Goal: Transaction & Acquisition: Purchase product/service

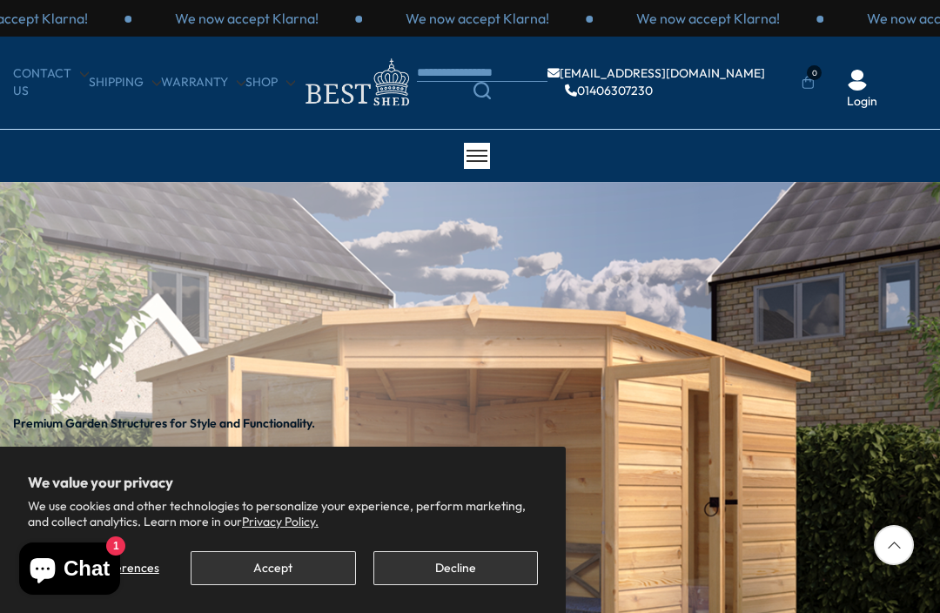
click at [459, 564] on button "Decline" at bounding box center [455, 568] width 164 height 34
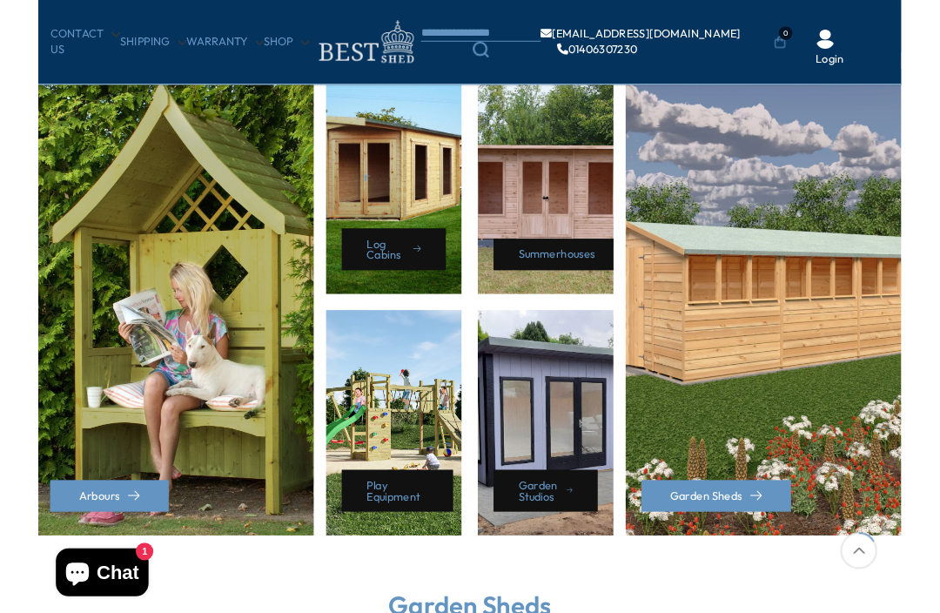
scroll to position [714, 0]
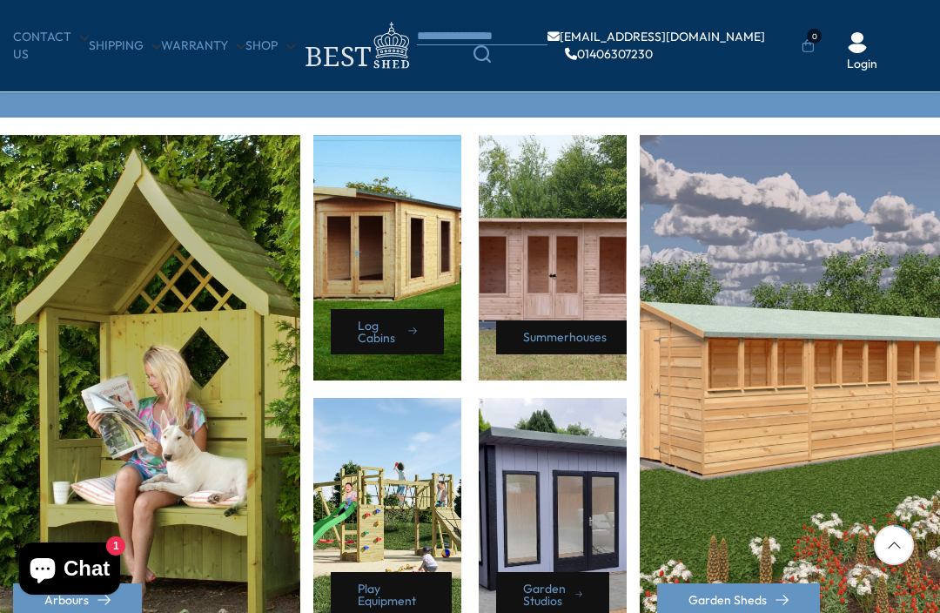
click at [12, 323] on div "Arbours" at bounding box center [148, 389] width 305 height 508
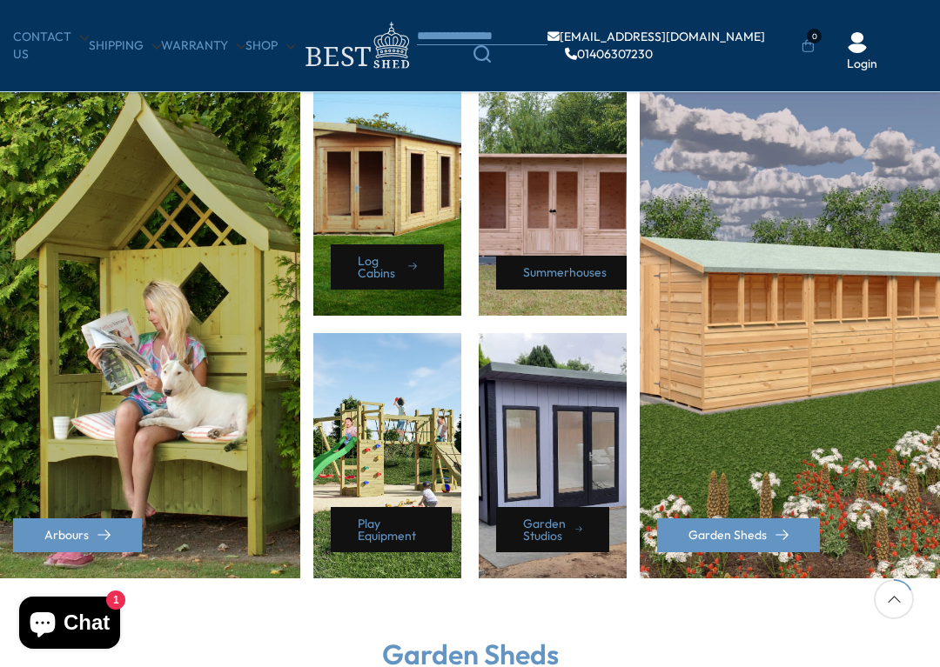
scroll to position [779, 0]
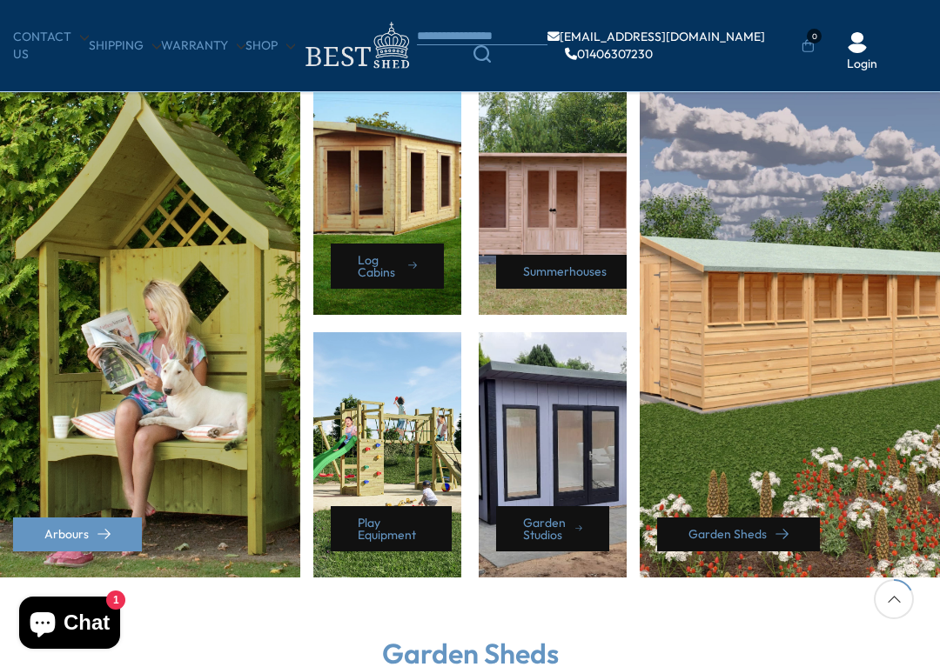
click at [786, 528] on icon at bounding box center [781, 534] width 13 height 13
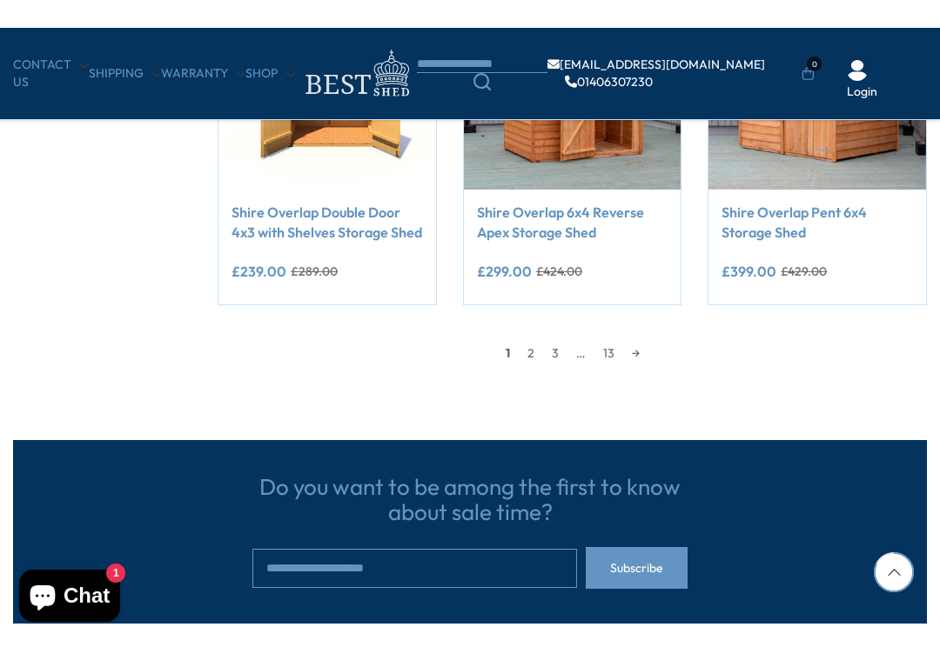
scroll to position [1521, 0]
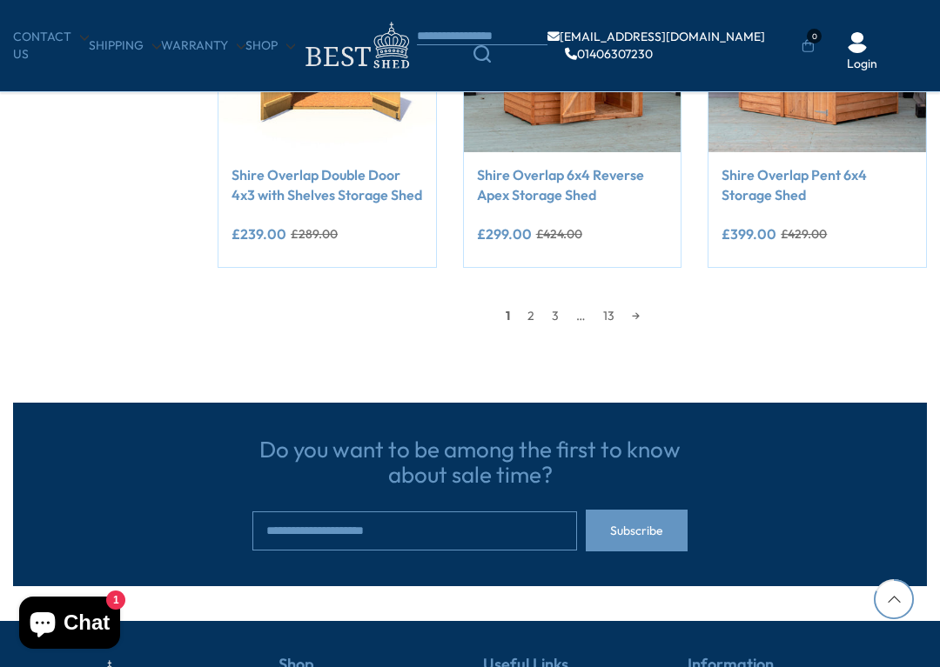
click at [543, 305] on link "3" at bounding box center [555, 316] width 24 height 26
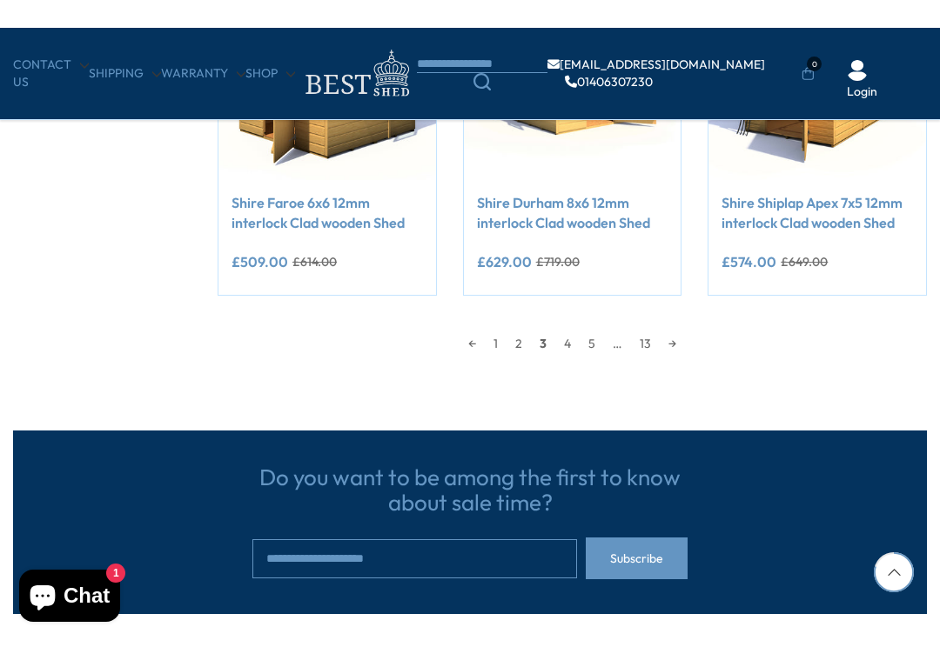
scroll to position [1526, 0]
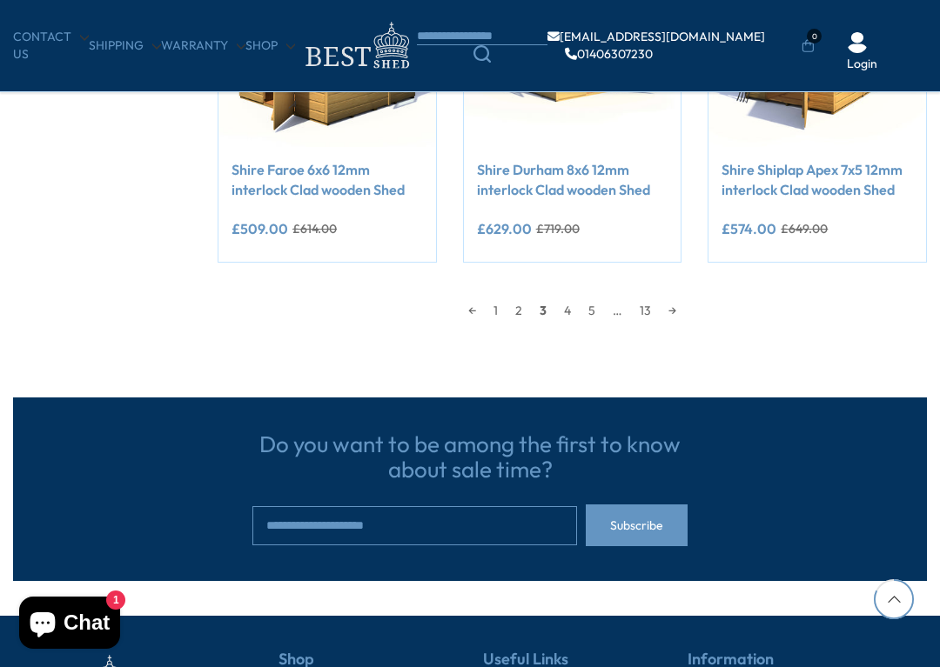
click at [592, 280] on div "← 1 2 3 4 5 … 13 →" at bounding box center [572, 302] width 709 height 44
click at [577, 301] on link "4" at bounding box center [567, 311] width 24 height 26
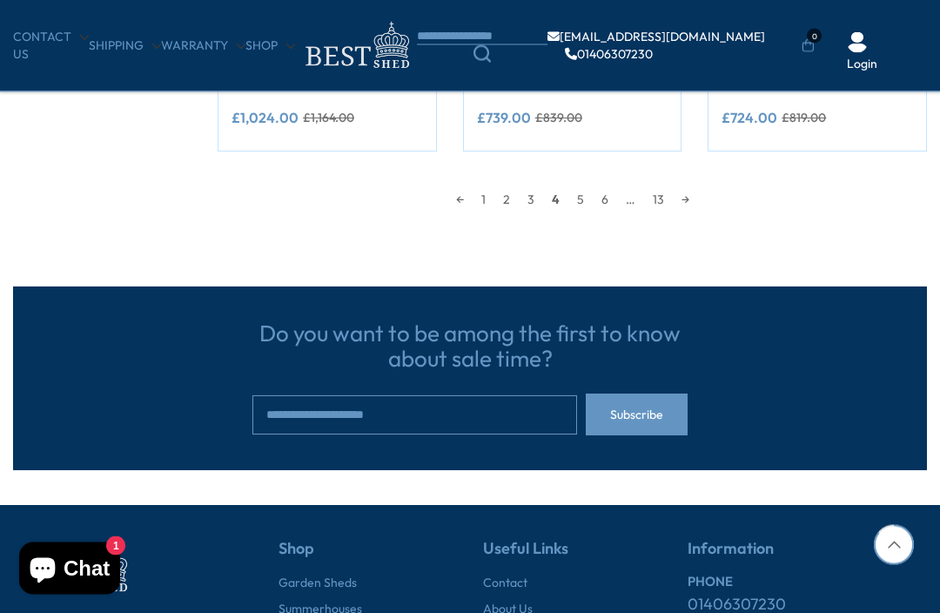
scroll to position [1638, 0]
click at [588, 177] on div "← 1 2 3 4 5 6 … 13 →" at bounding box center [572, 191] width 709 height 44
click at [586, 194] on link "5" at bounding box center [580, 199] width 24 height 26
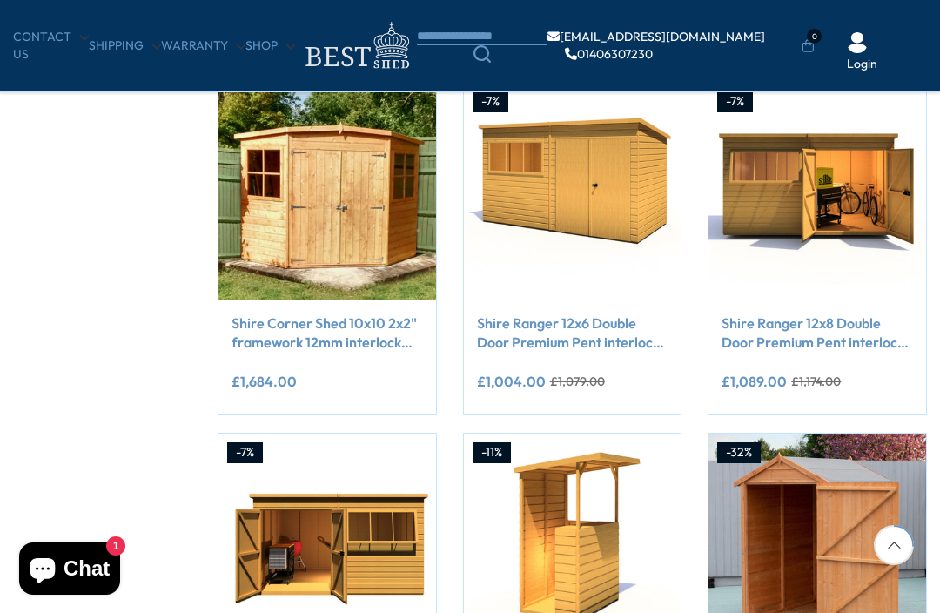
scroll to position [297, 0]
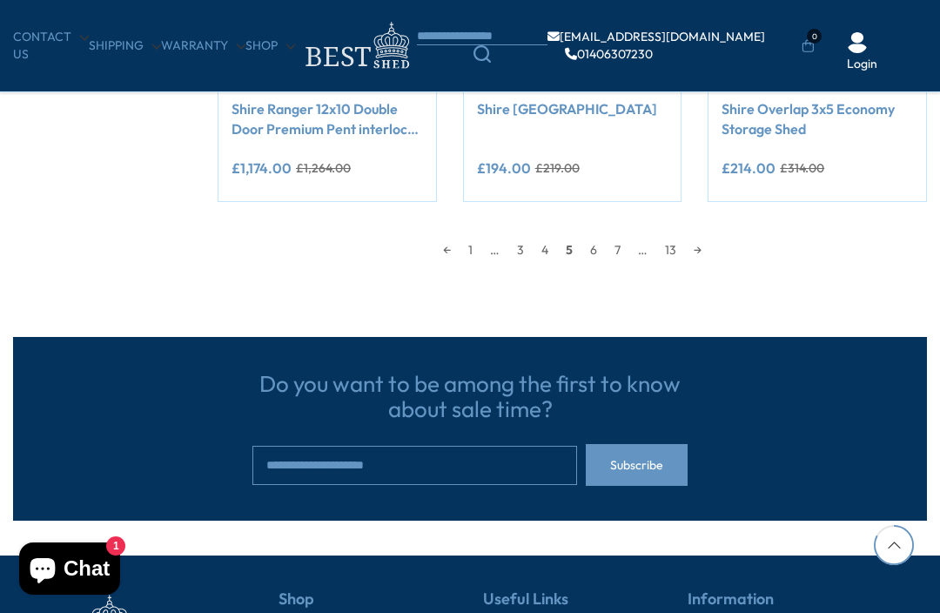
click at [627, 230] on div "← 1 … 3 4 5 6 7 … 13 →" at bounding box center [572, 241] width 709 height 44
click at [648, 243] on span "…" at bounding box center [642, 250] width 27 height 26
click at [618, 255] on link "7" at bounding box center [617, 250] width 23 height 26
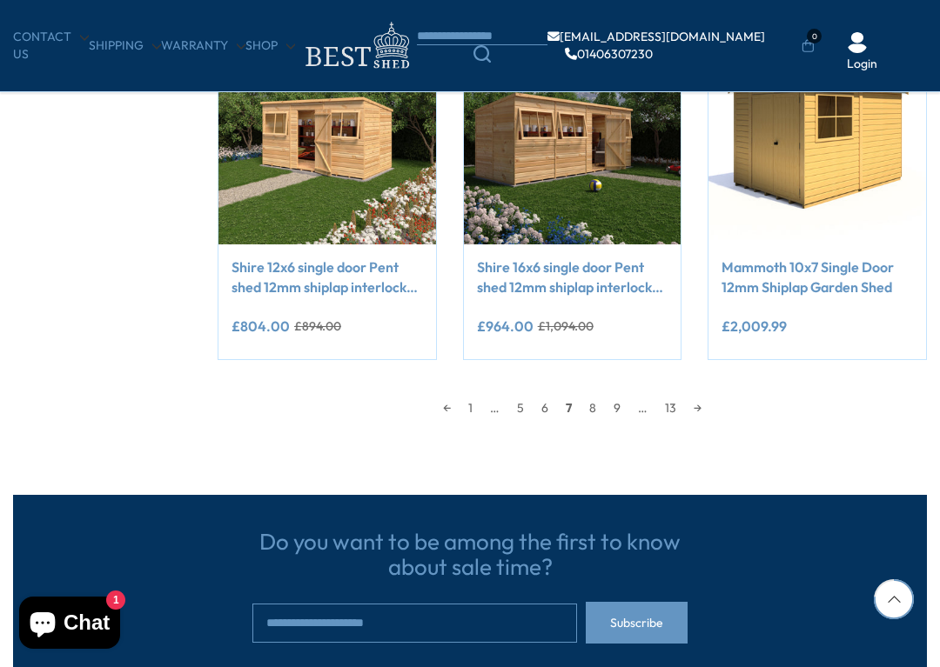
click at [710, 395] on link "→" at bounding box center [697, 408] width 25 height 26
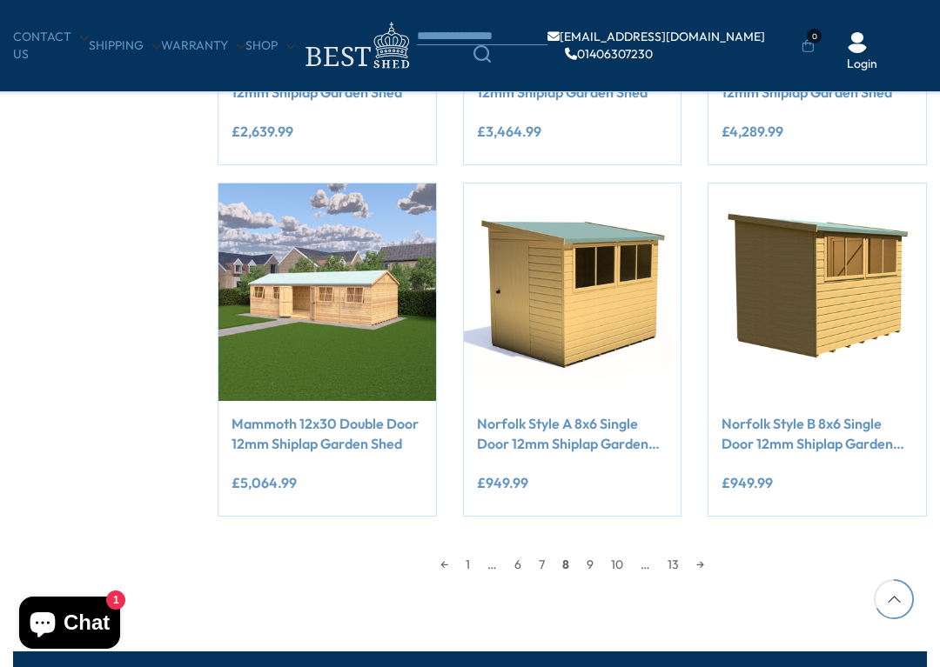
scroll to position [1276, 0]
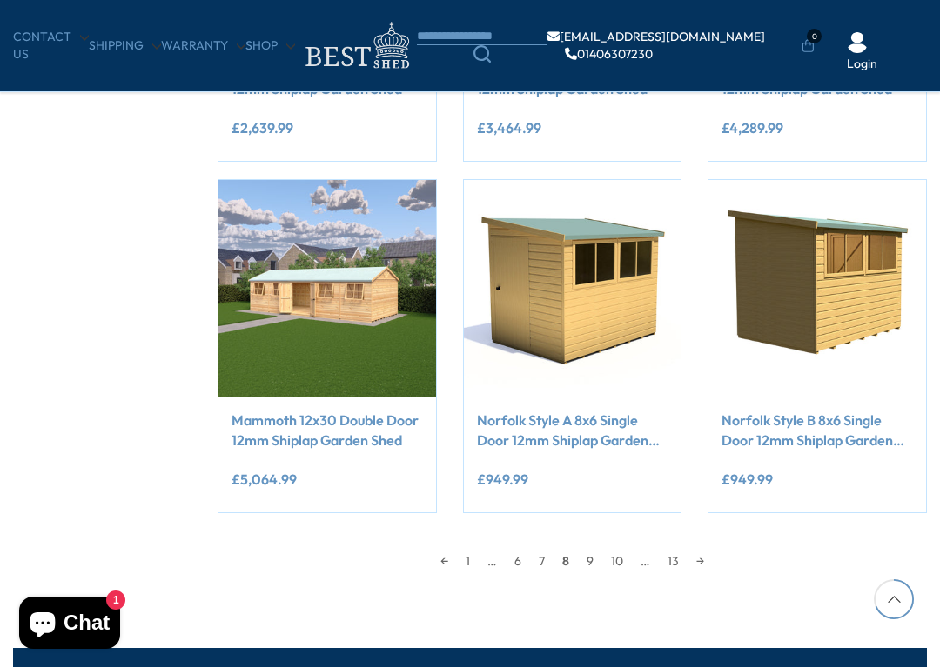
click at [728, 549] on div "← 1 … 6 7 8 9 10 … 13 →" at bounding box center [572, 561] width 709 height 26
click at [713, 551] on link "→" at bounding box center [699, 561] width 25 height 26
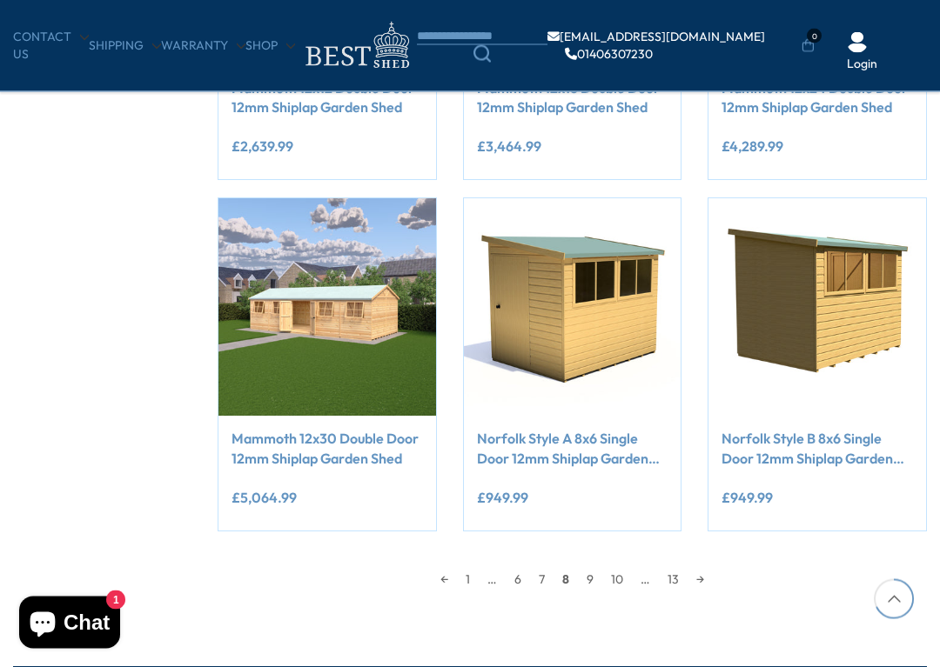
click at [728, 562] on div "← 1 … 6 7 8 9 10 … 13 →" at bounding box center [572, 572] width 709 height 44
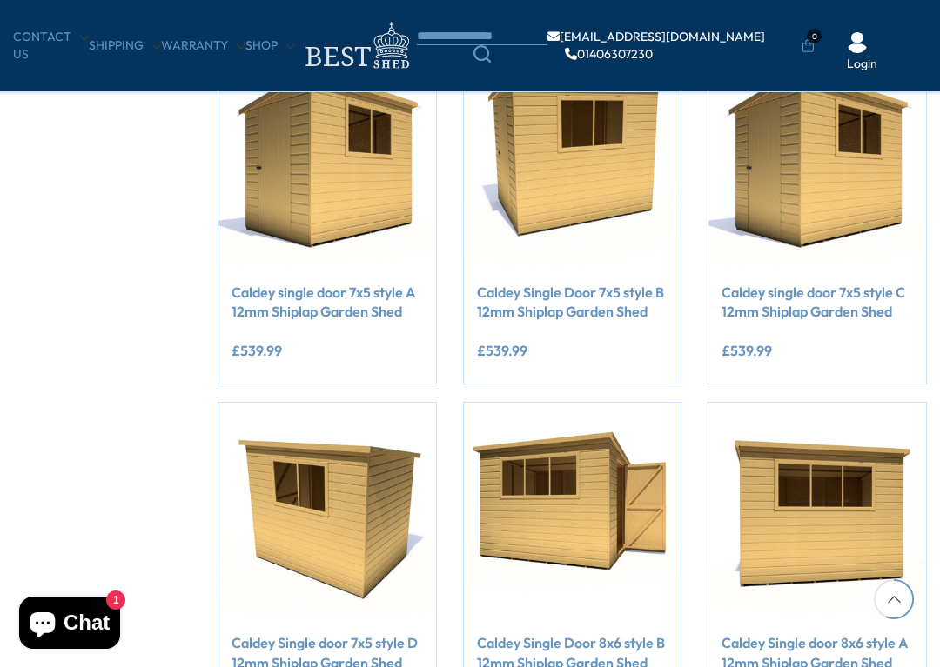
click at [846, 562] on img at bounding box center [817, 512] width 218 height 218
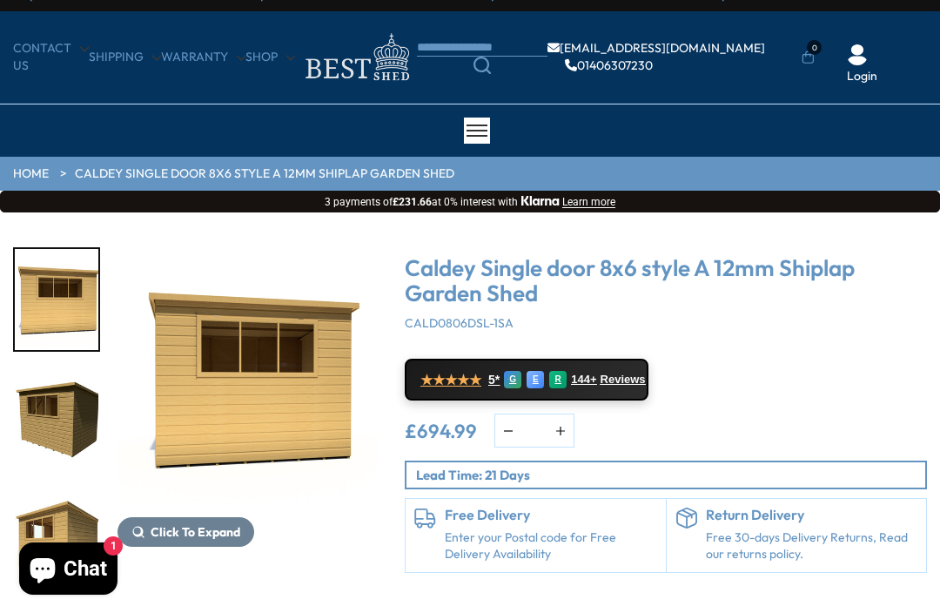
scroll to position [24, 0]
